Goal: Transaction & Acquisition: Purchase product/service

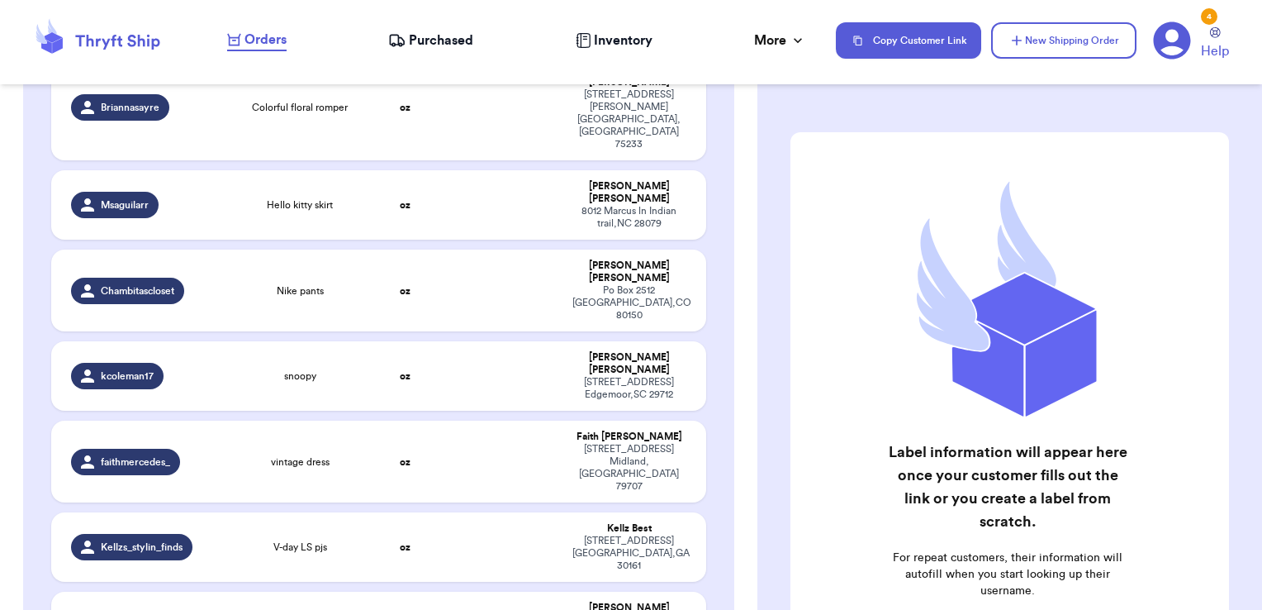
scroll to position [2728, 0]
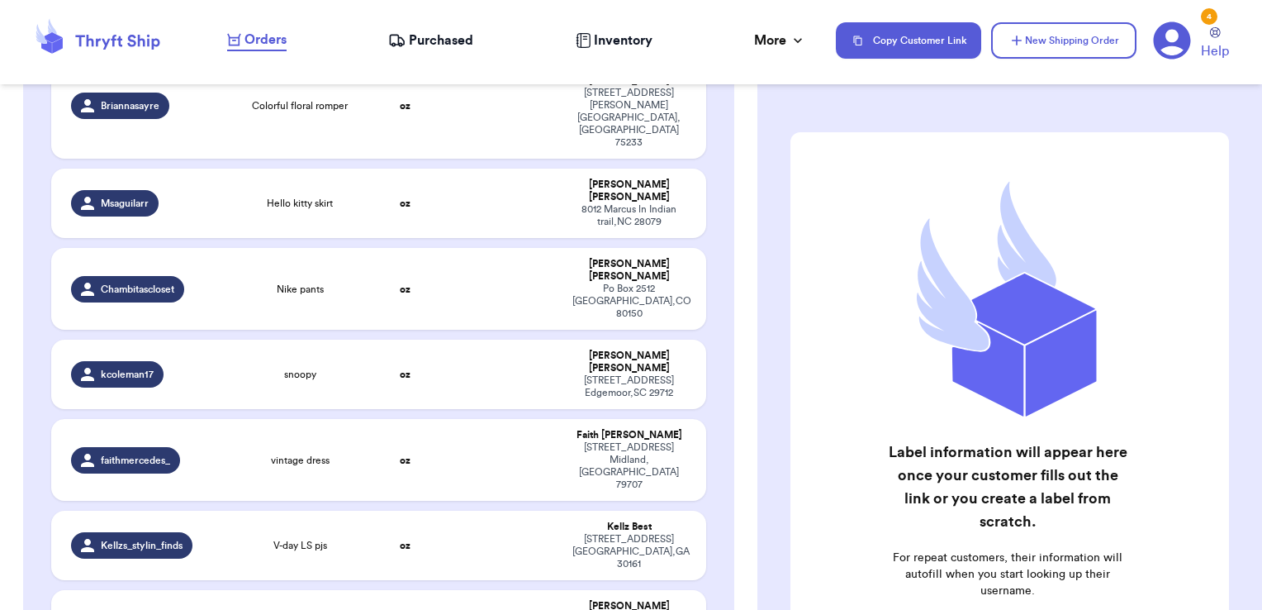
checkbox input "true"
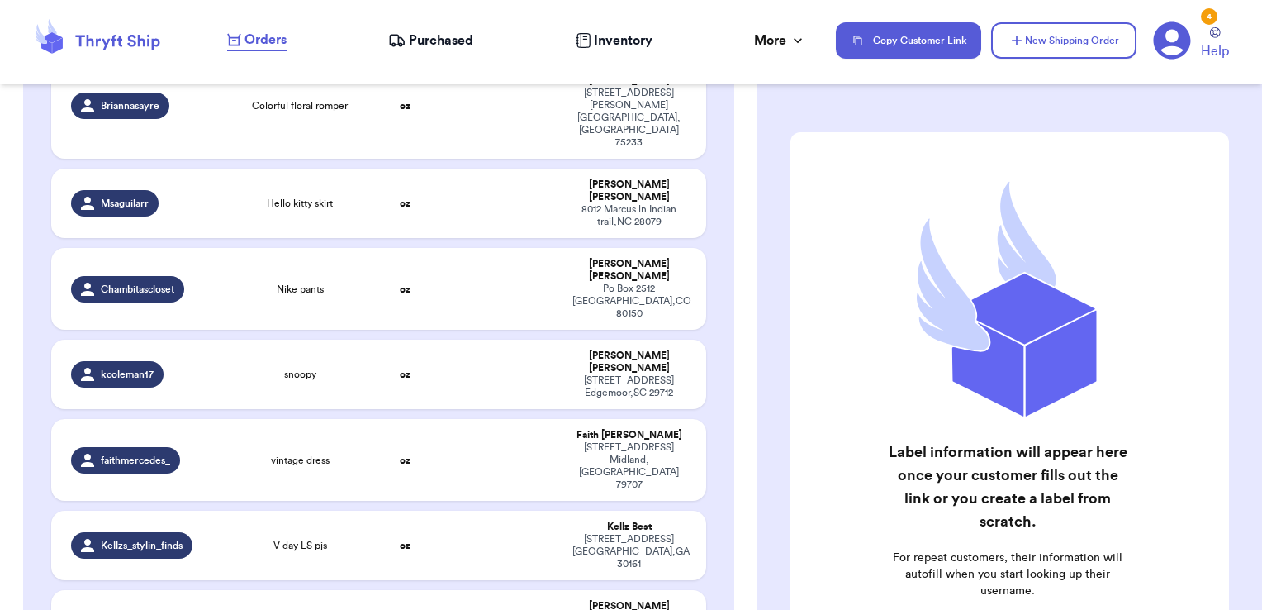
checkbox input "true"
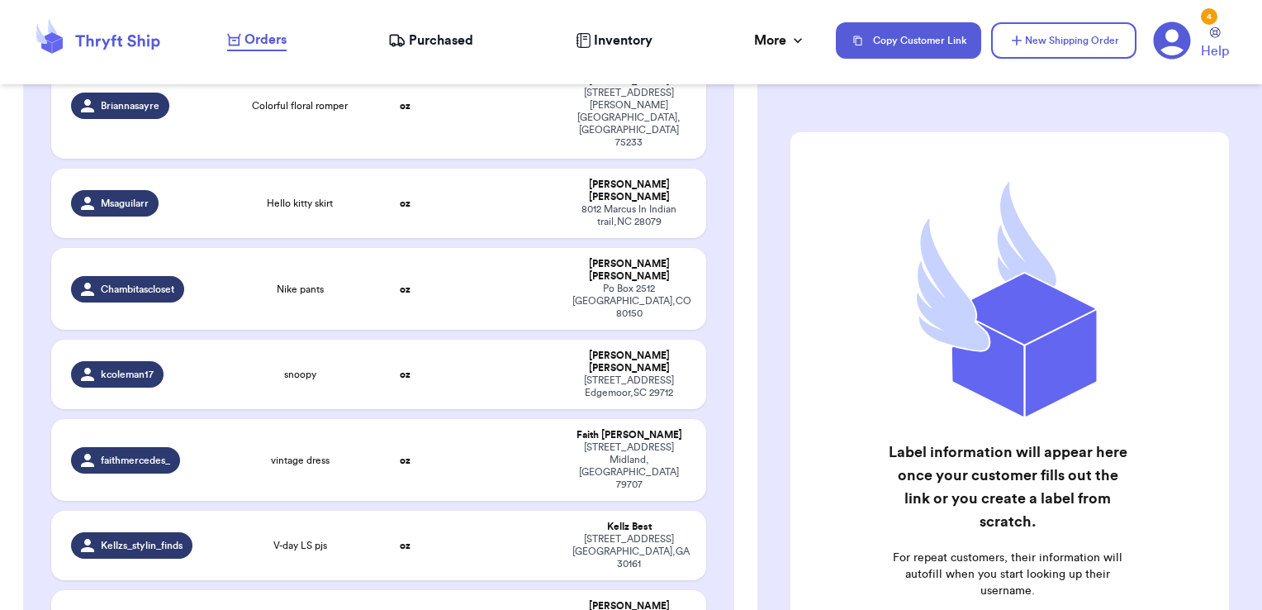
checkbox input "true"
checkbox input "false"
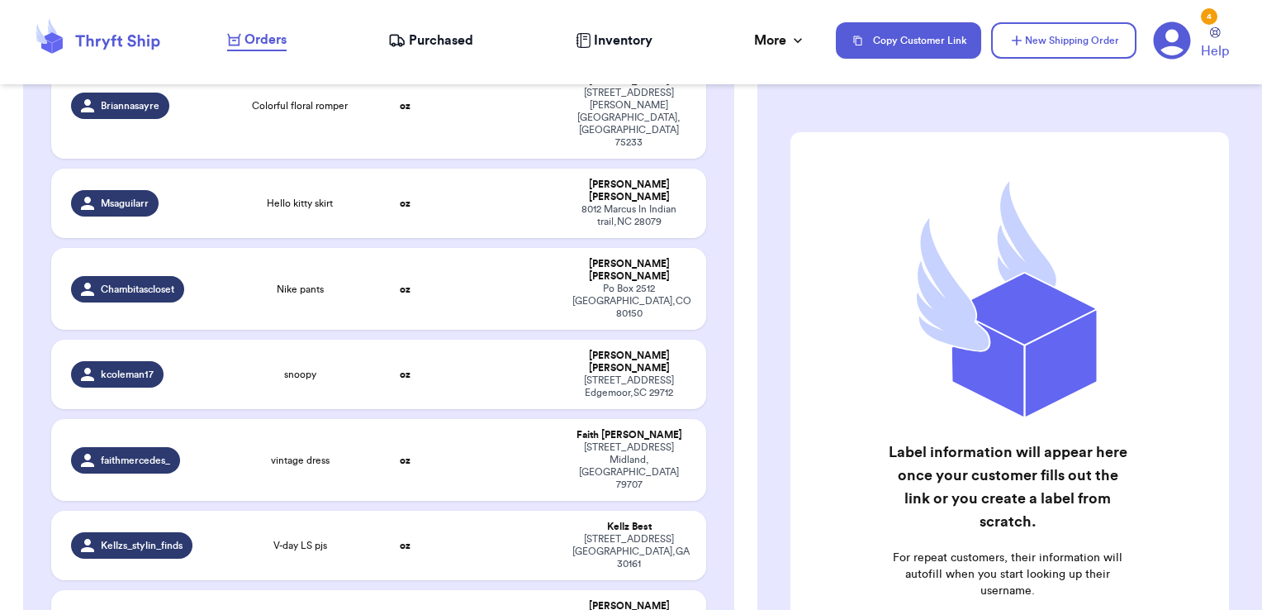
checkbox input "false"
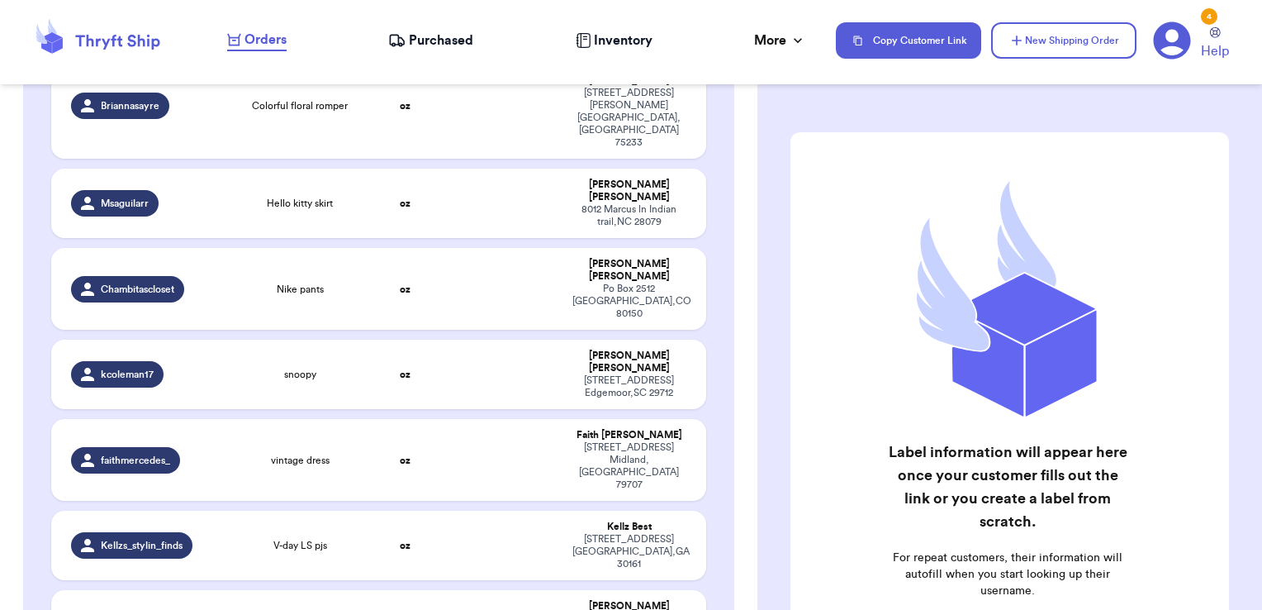
checkbox input "false"
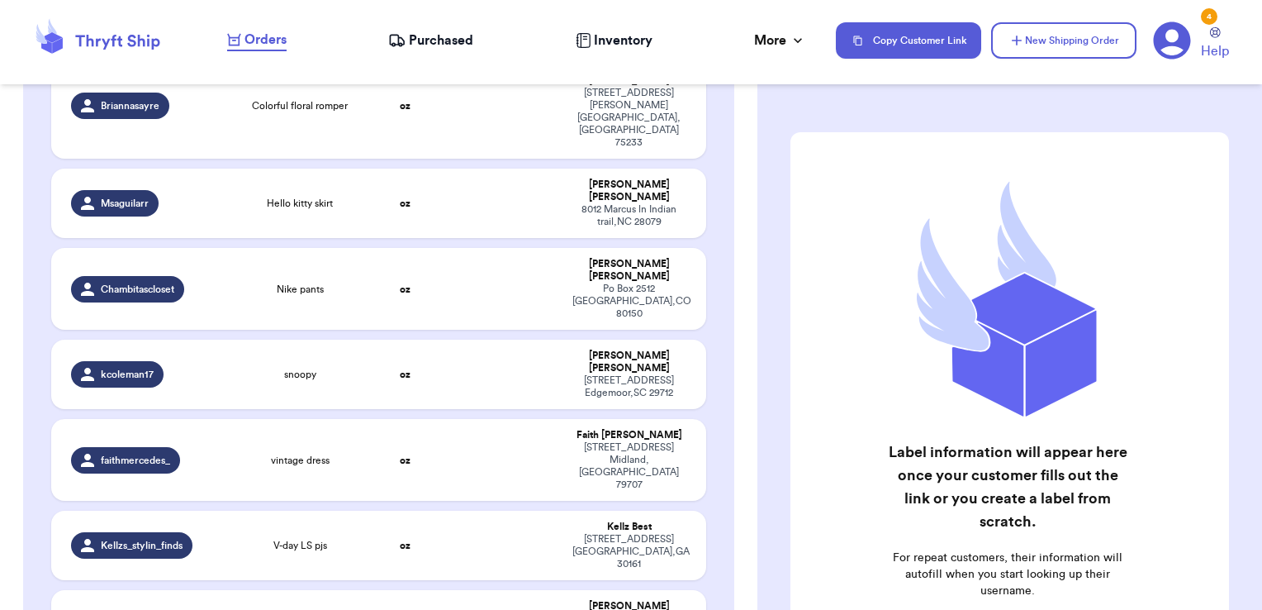
checkbox input "false"
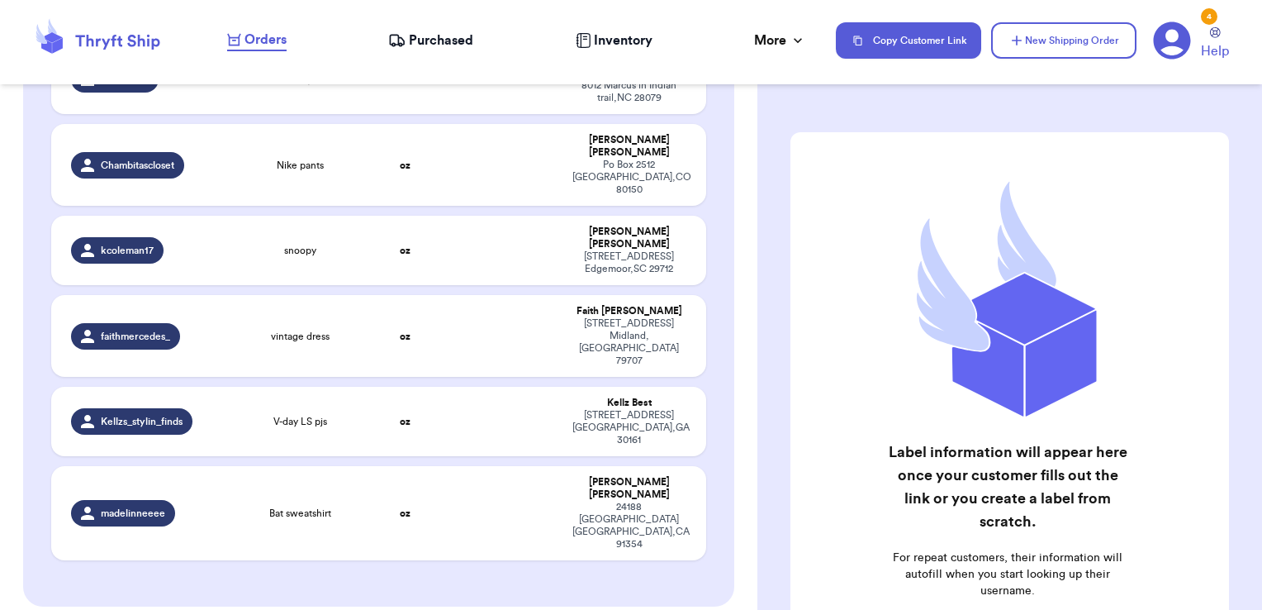
scroll to position [2854, 0]
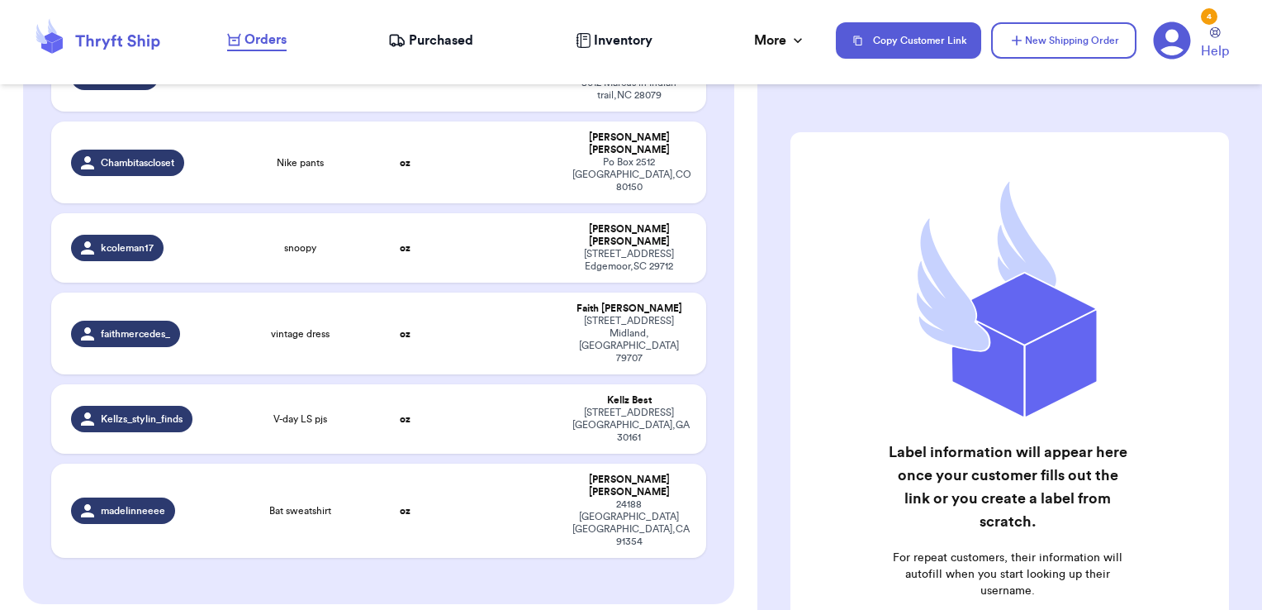
checkbox input "true"
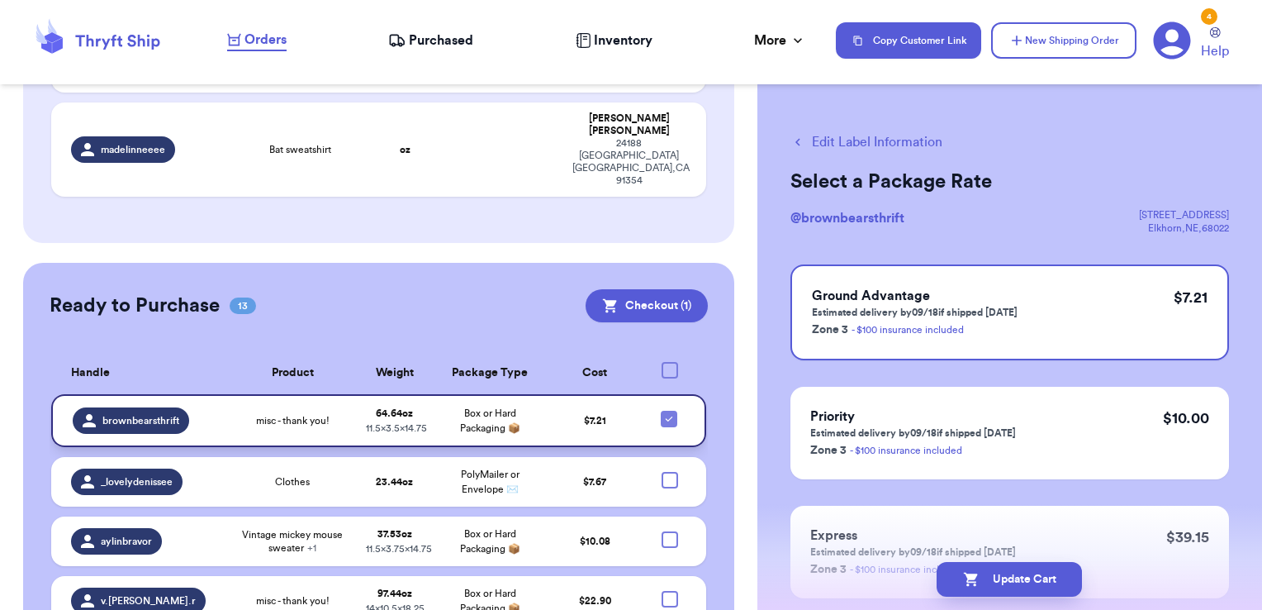
scroll to position [3245, 0]
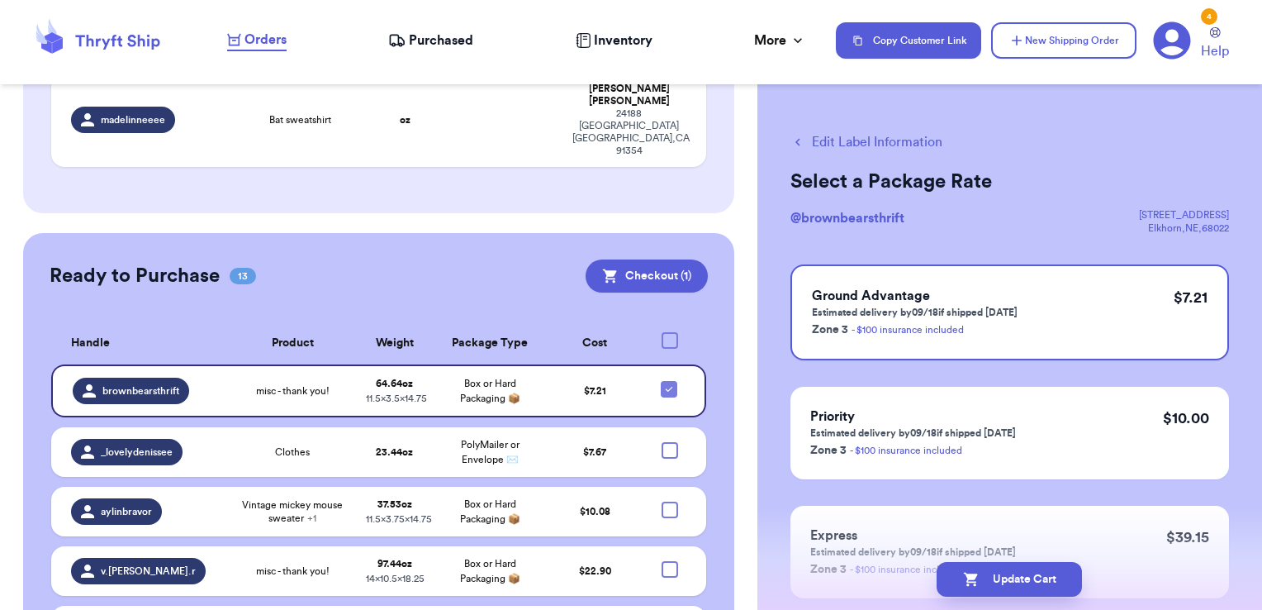
checkbox input "true"
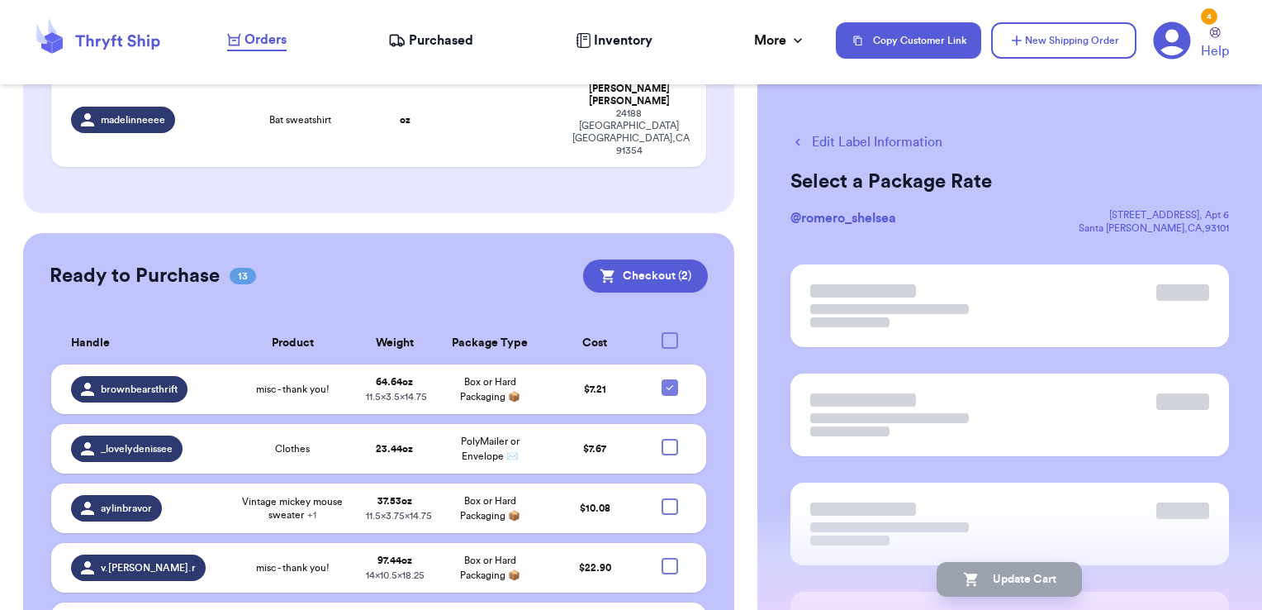
scroll to position [3242, 0]
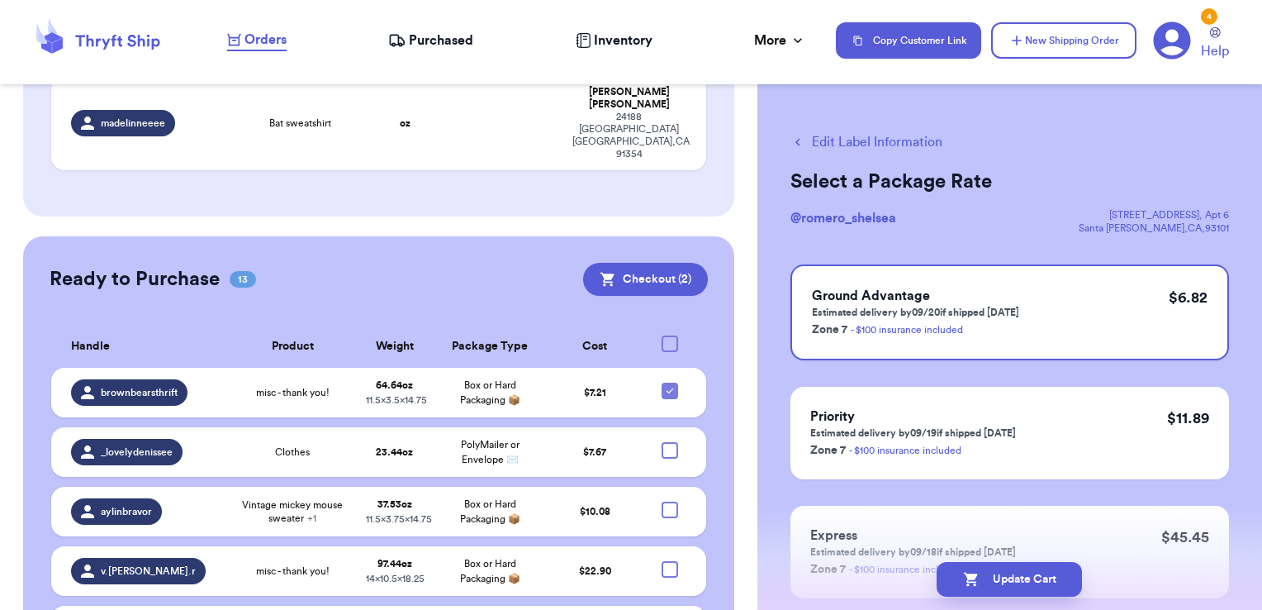
checkbox input "true"
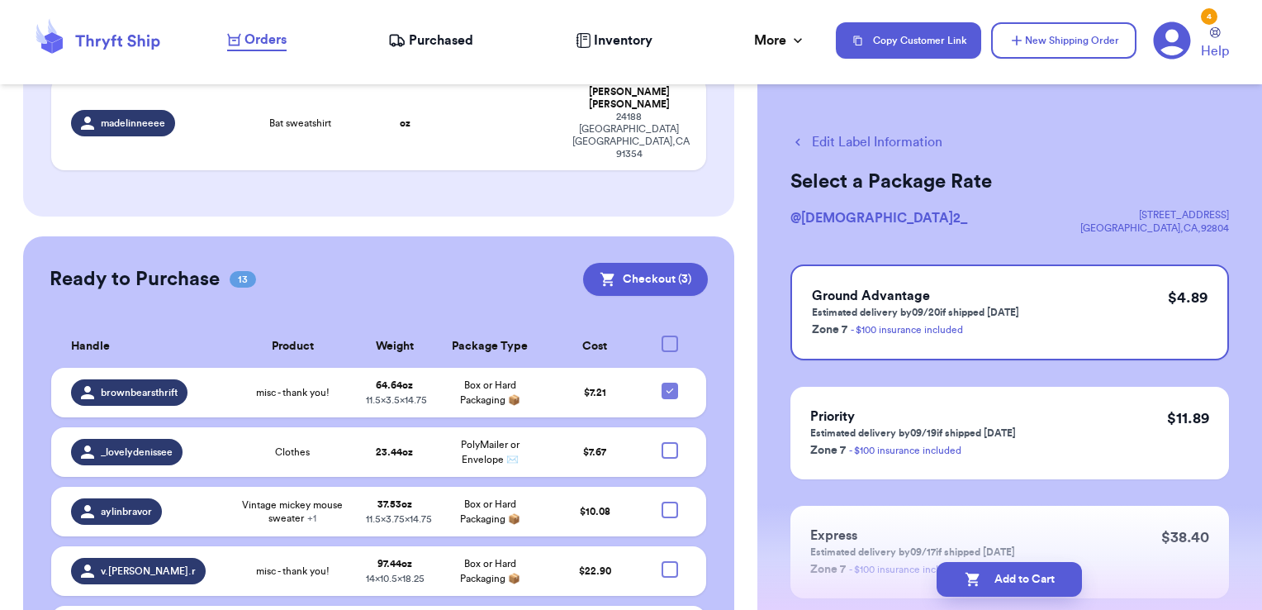
checkbox input "true"
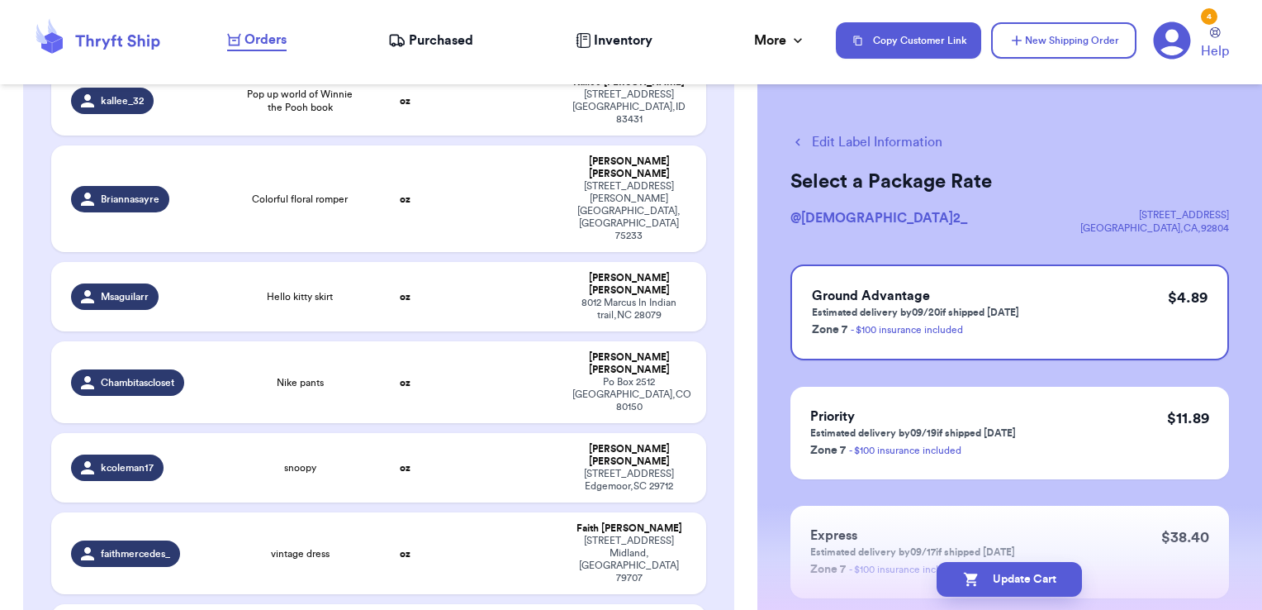
scroll to position [2634, 0]
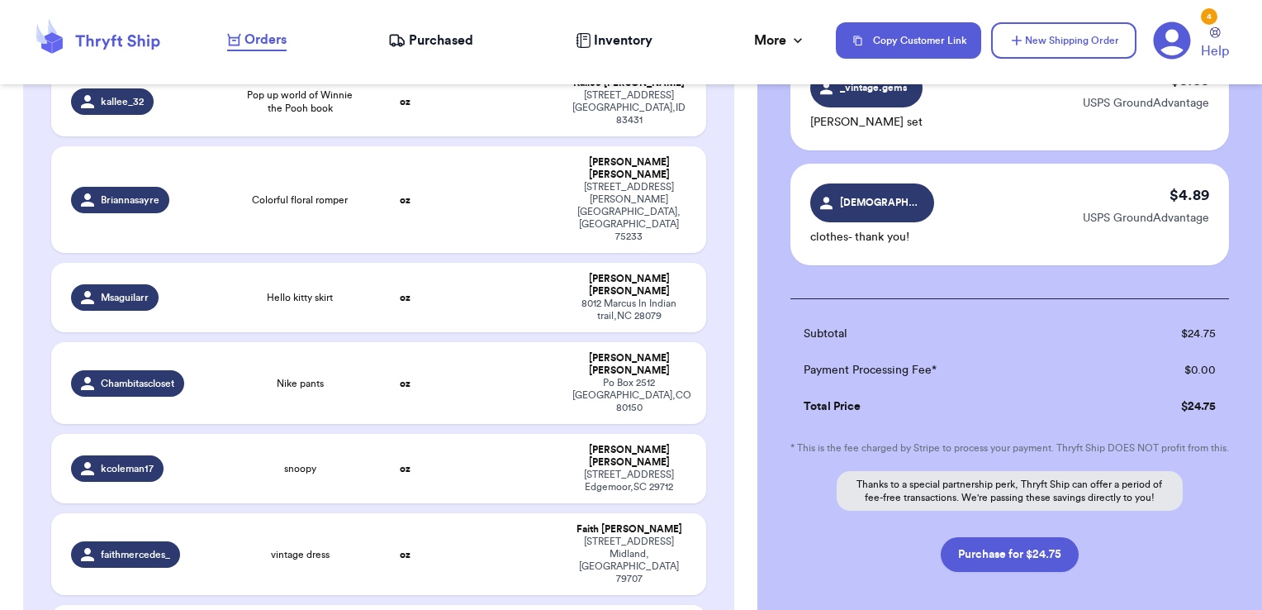
scroll to position [496, 0]
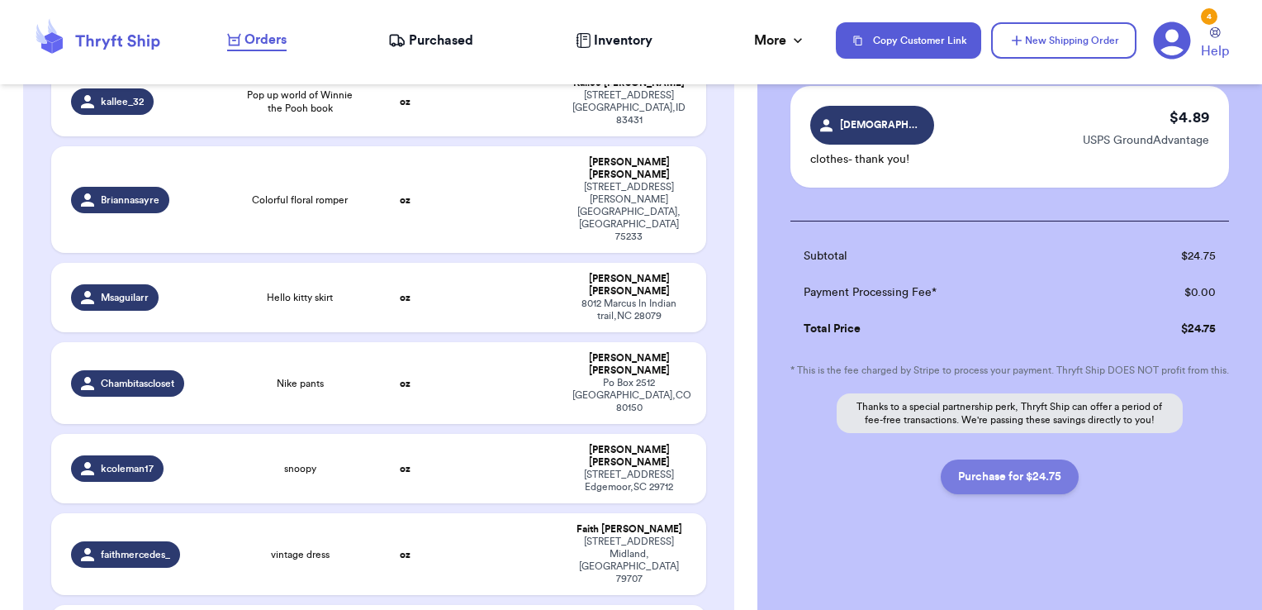
click at [1027, 491] on button "Purchase for $24.75" at bounding box center [1010, 476] width 138 height 35
checkbox input "false"
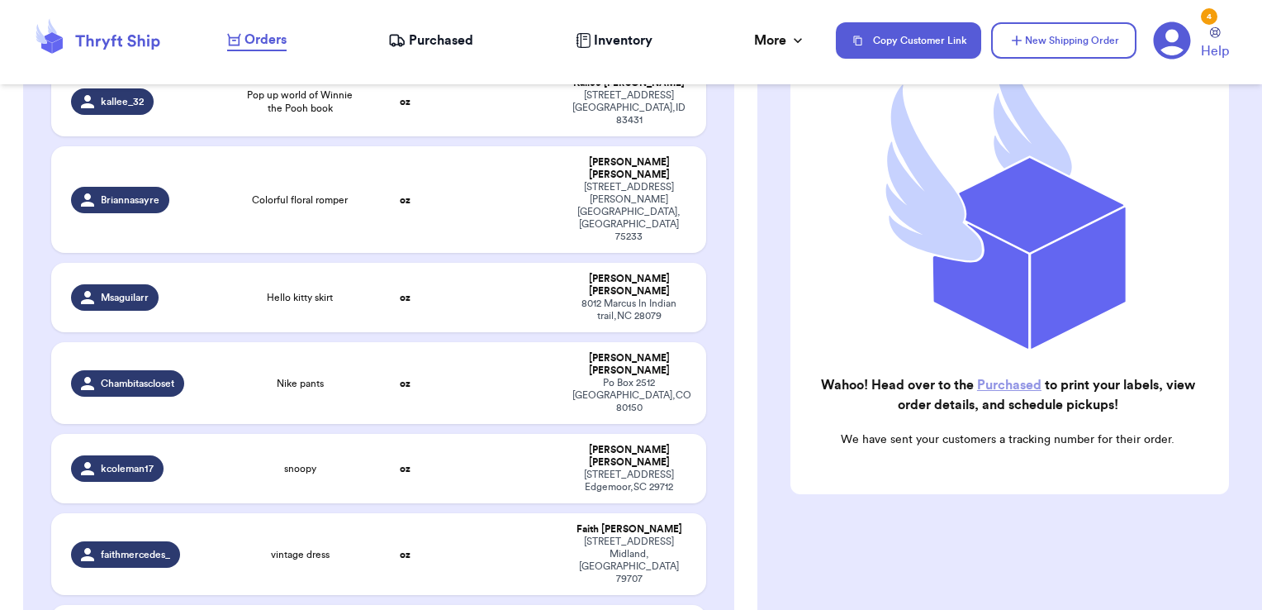
scroll to position [209, 0]
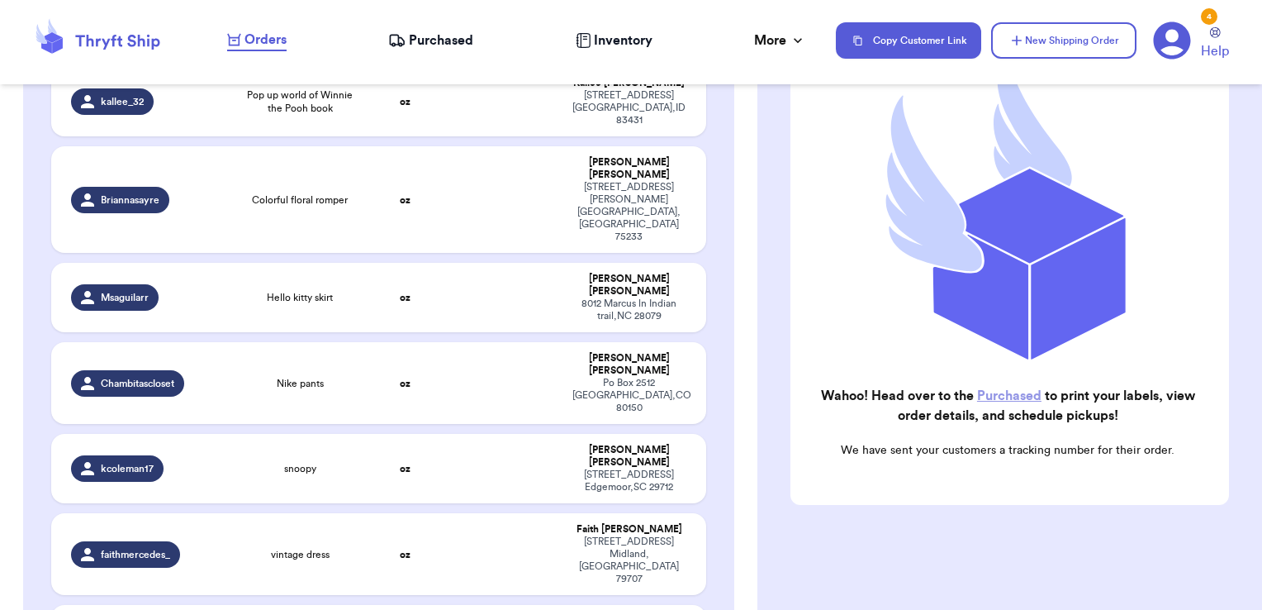
click at [426, 33] on span "Purchased" at bounding box center [441, 41] width 64 height 20
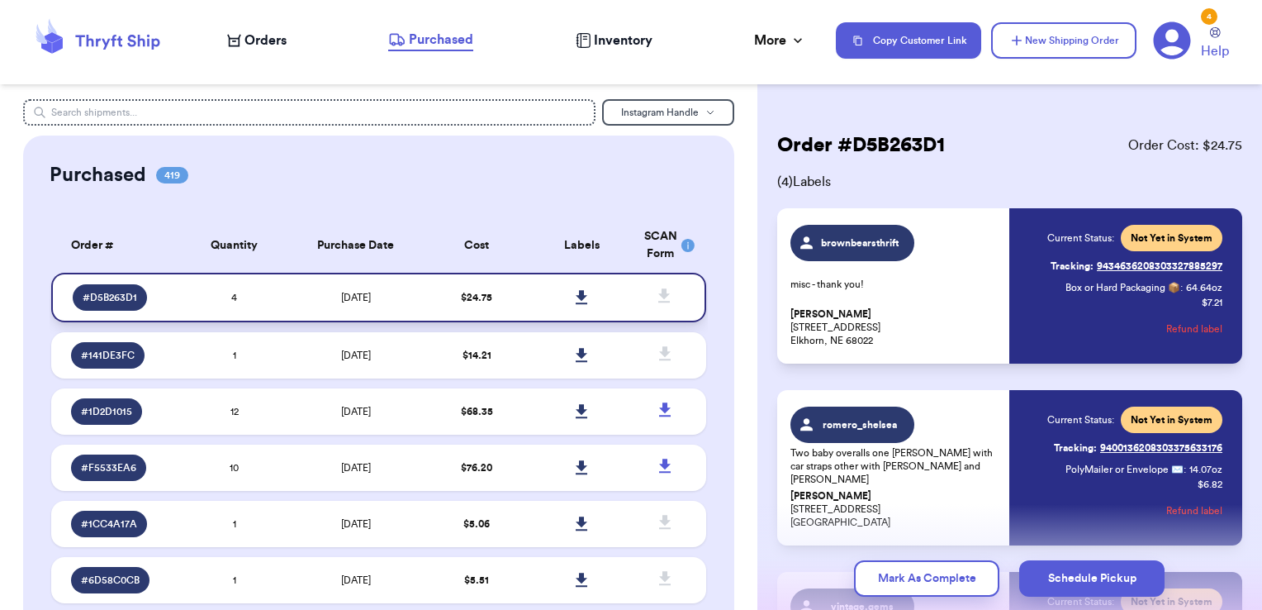
click at [576, 296] on icon at bounding box center [582, 297] width 12 height 14
click at [107, 41] on icon at bounding box center [118, 42] width 84 height 15
